Goal: Task Accomplishment & Management: Use online tool/utility

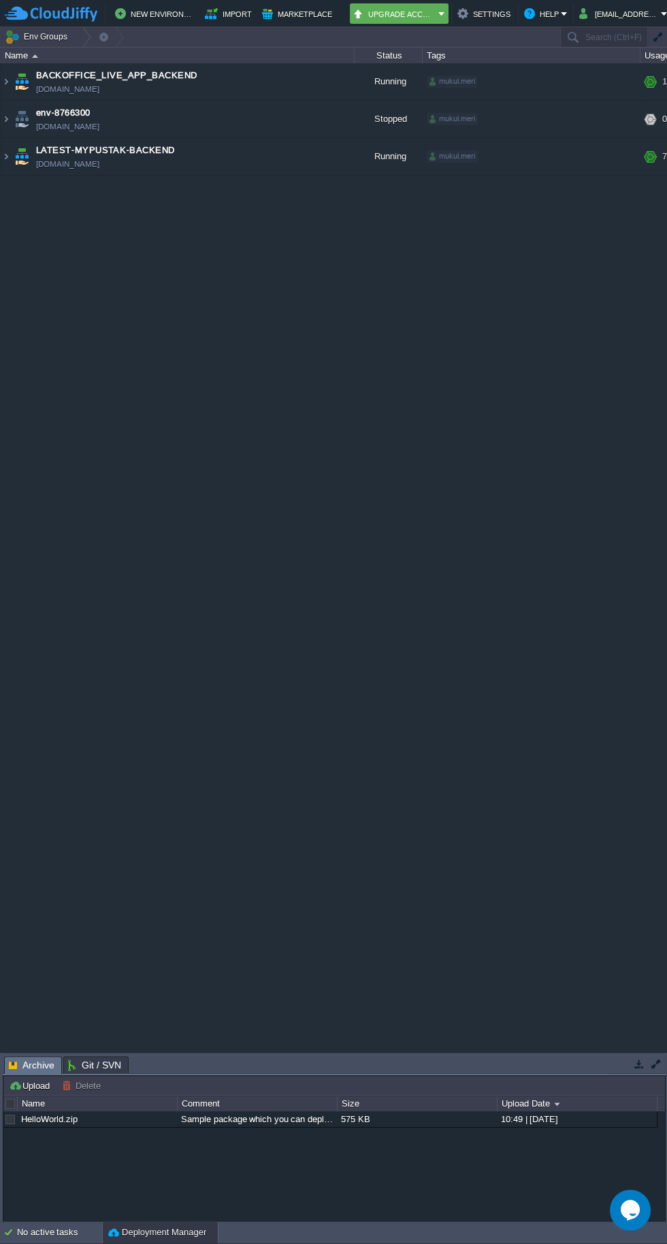
click at [36, 163] on link "[DOMAIN_NAME]" at bounding box center [67, 164] width 63 height 14
click at [14, 151] on img at bounding box center [21, 156] width 19 height 37
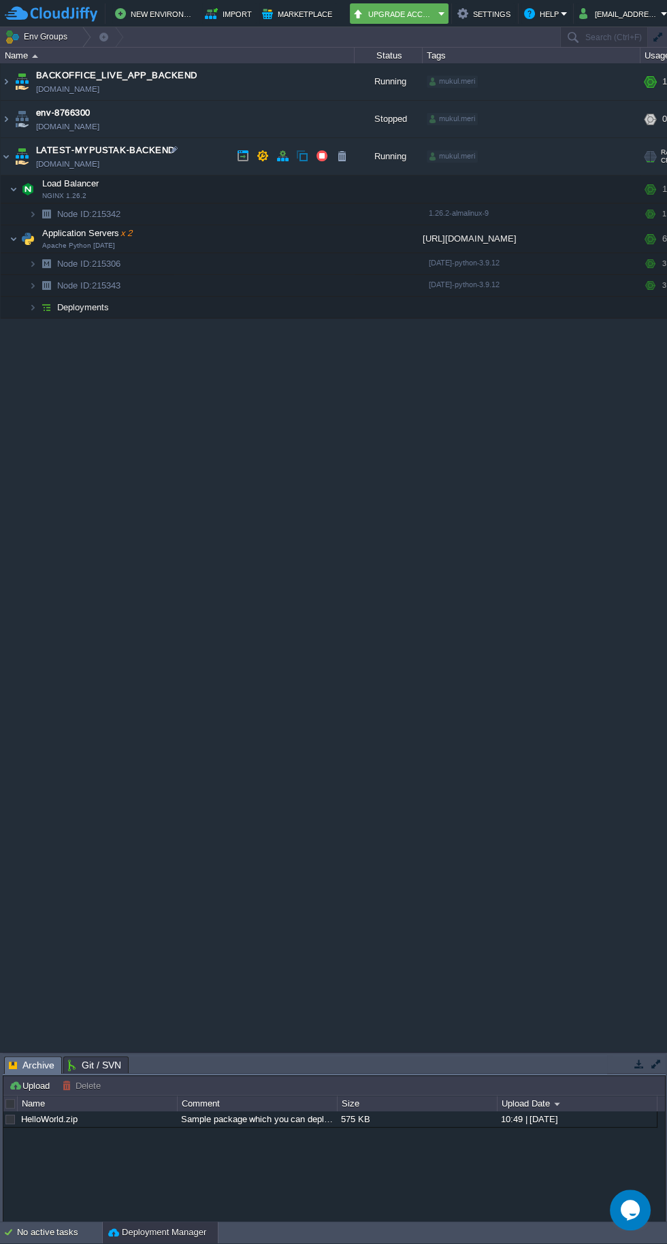
click at [19, 247] on img at bounding box center [27, 238] width 19 height 27
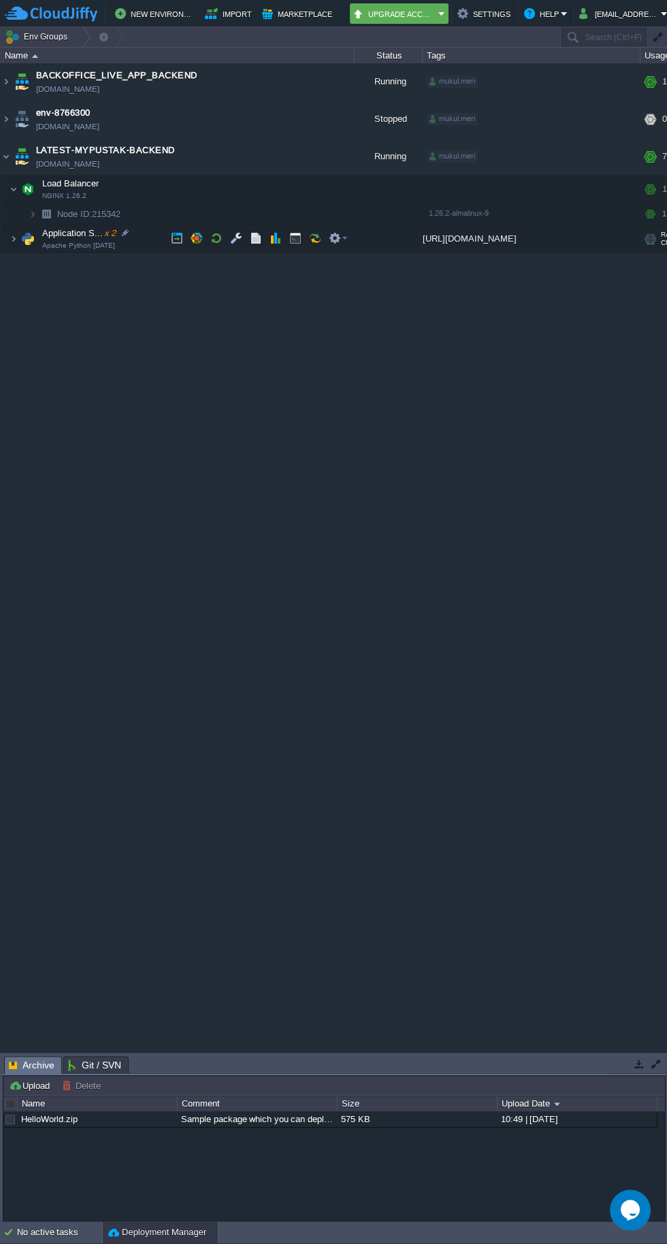
click at [18, 247] on img at bounding box center [27, 238] width 19 height 27
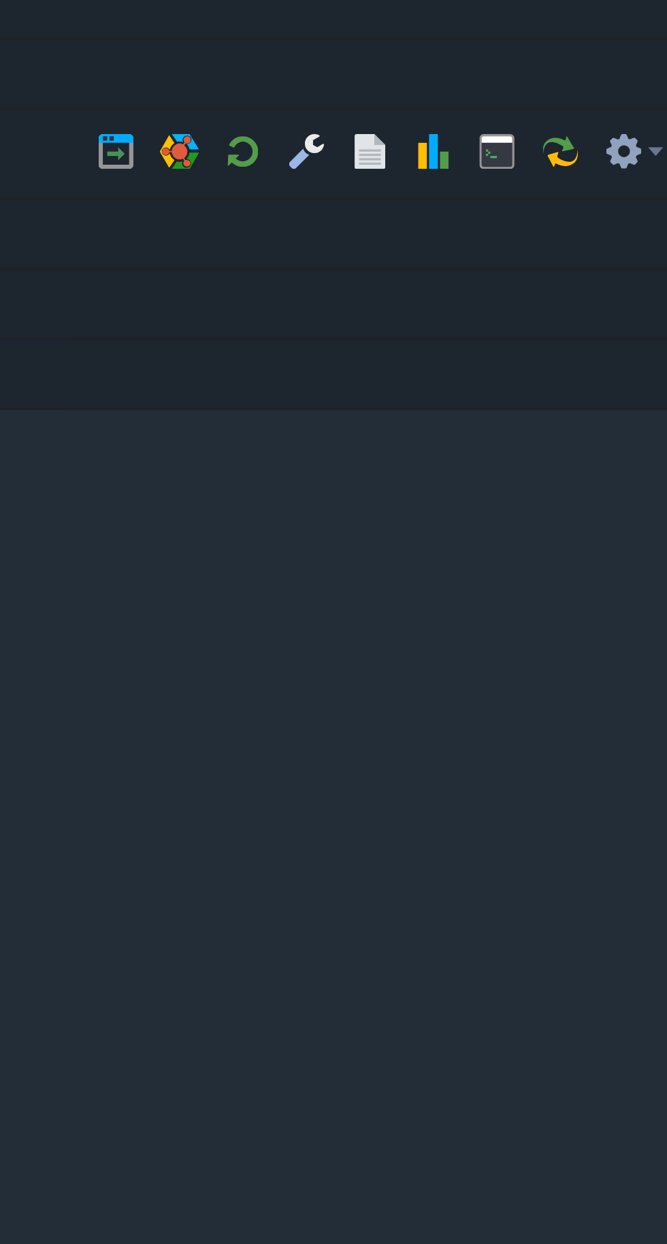
click at [215, 235] on button "button" at bounding box center [216, 238] width 12 height 12
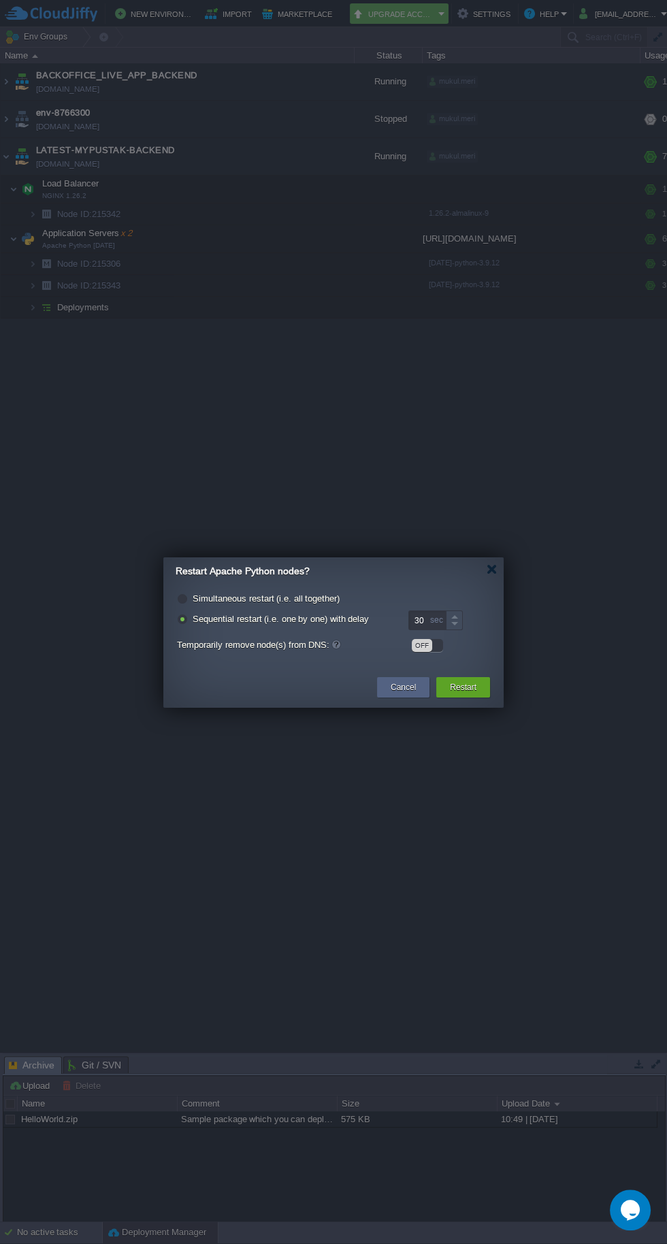
click at [193, 597] on label "Simultaneous restart (i.e. all together)" at bounding box center [266, 598] width 147 height 10
click at [184, 597] on input "radio" at bounding box center [181, 600] width 9 height 9
radio input "true"
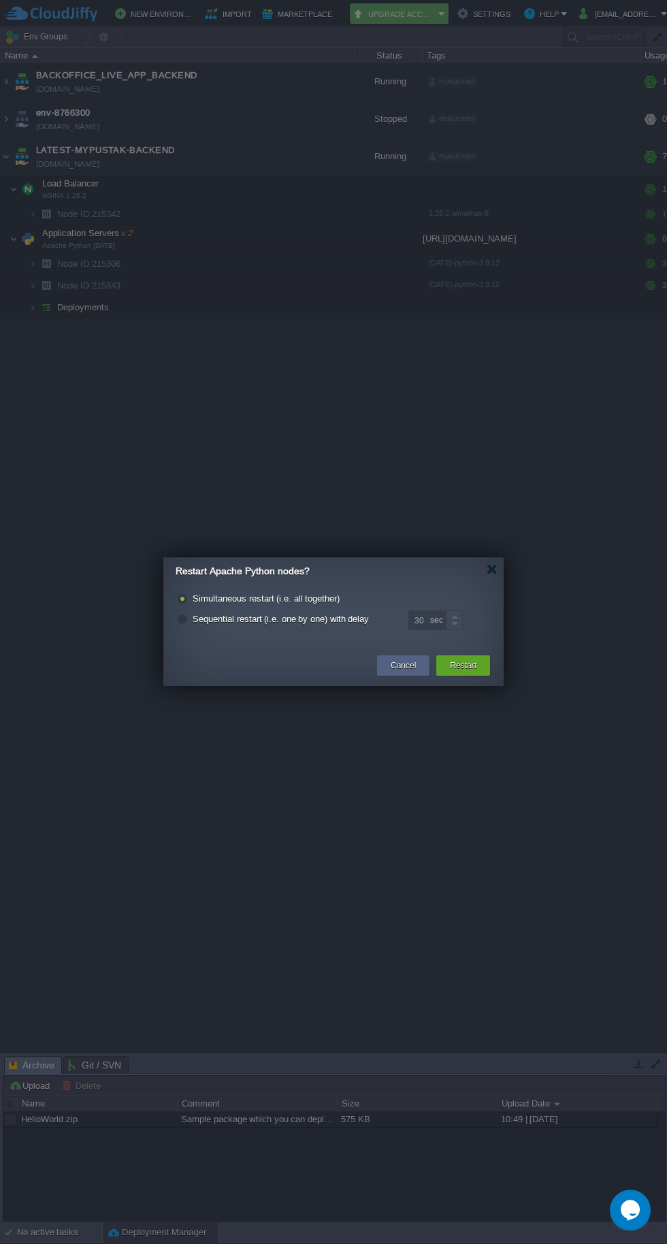
click at [476, 697] on div at bounding box center [333, 622] width 667 height 1244
click at [487, 672] on div "Restart" at bounding box center [463, 665] width 54 height 20
